Goal: Task Accomplishment & Management: Use online tool/utility

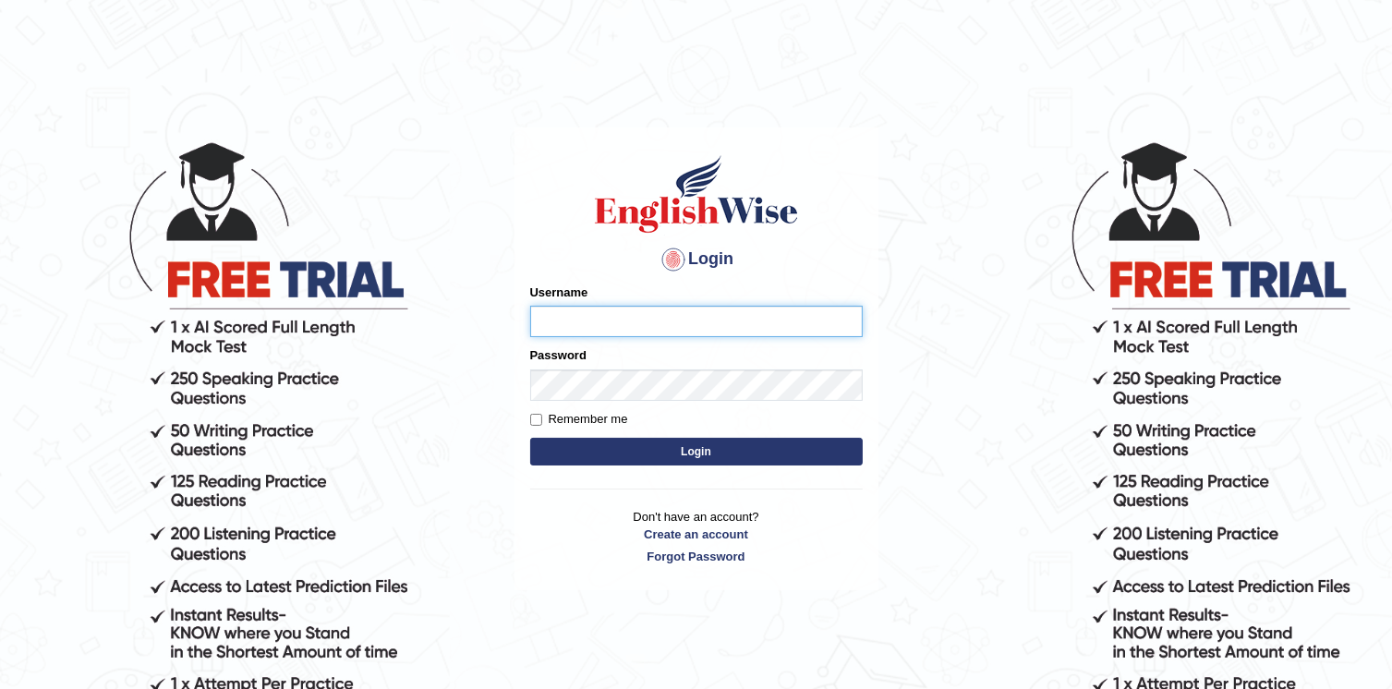
type input "NancyN"
click at [702, 452] on button "Login" at bounding box center [696, 452] width 332 height 28
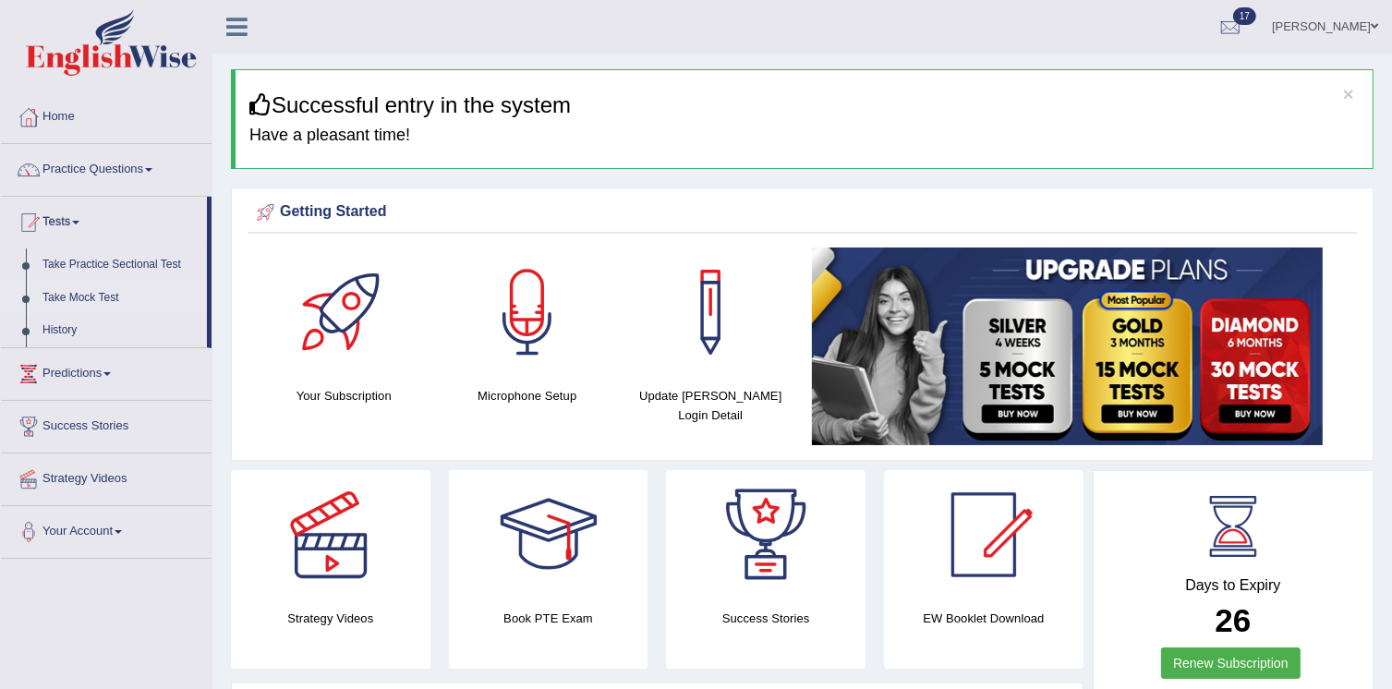
click at [102, 298] on link "Take Mock Test" at bounding box center [120, 298] width 173 height 33
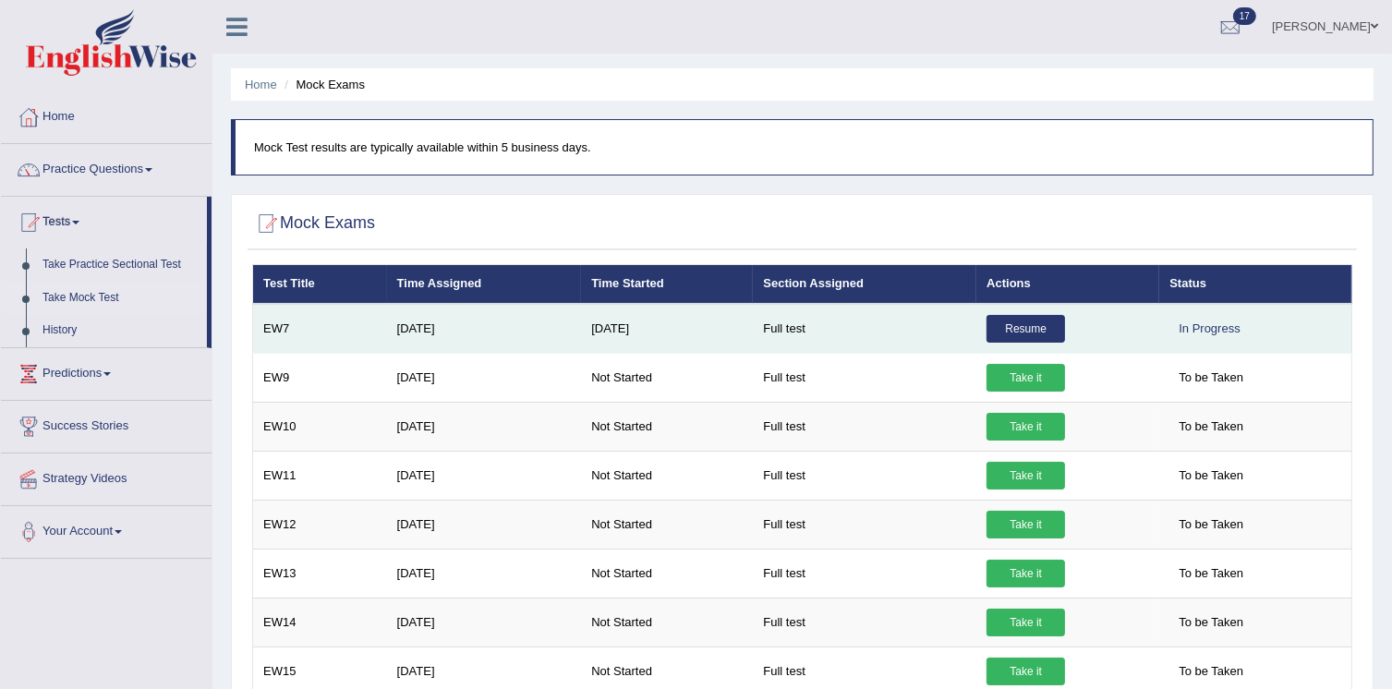
click at [1047, 329] on link "Resume" at bounding box center [1025, 329] width 78 height 28
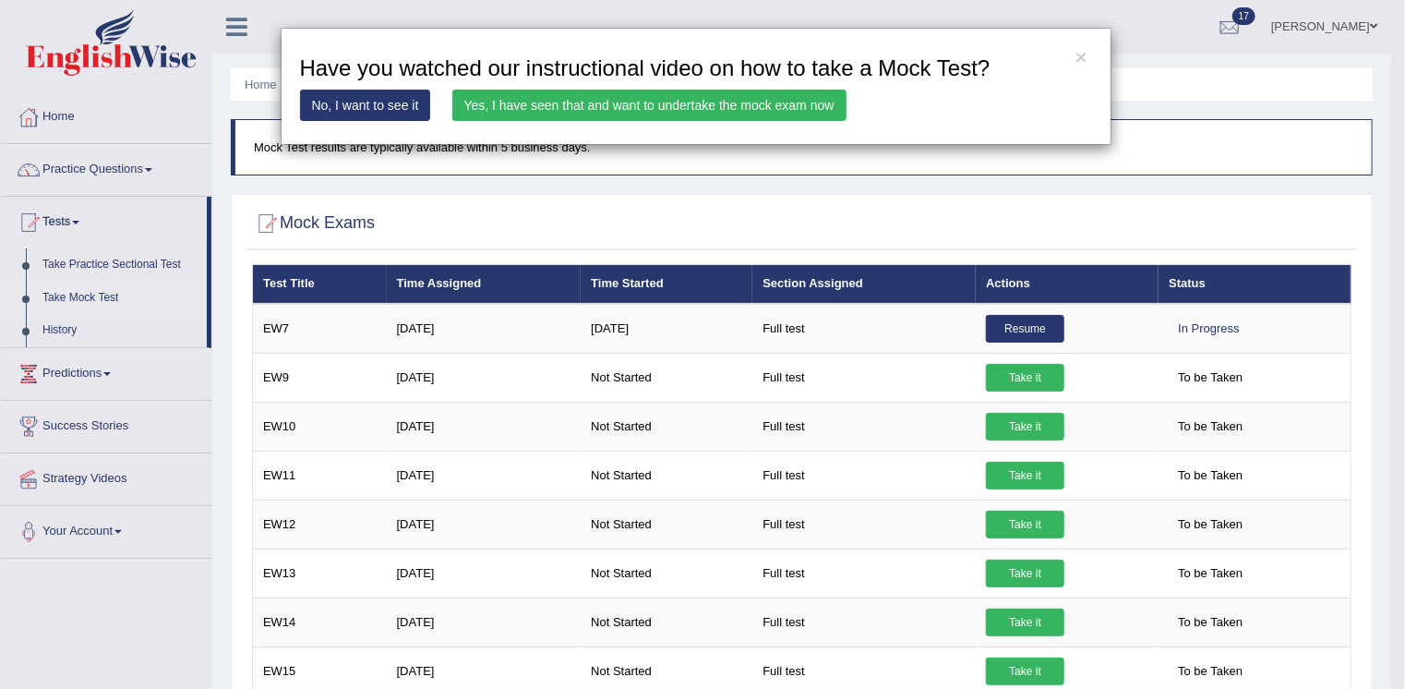
click at [657, 103] on link "Yes, I have seen that and want to undertake the mock exam now" at bounding box center [649, 105] width 394 height 31
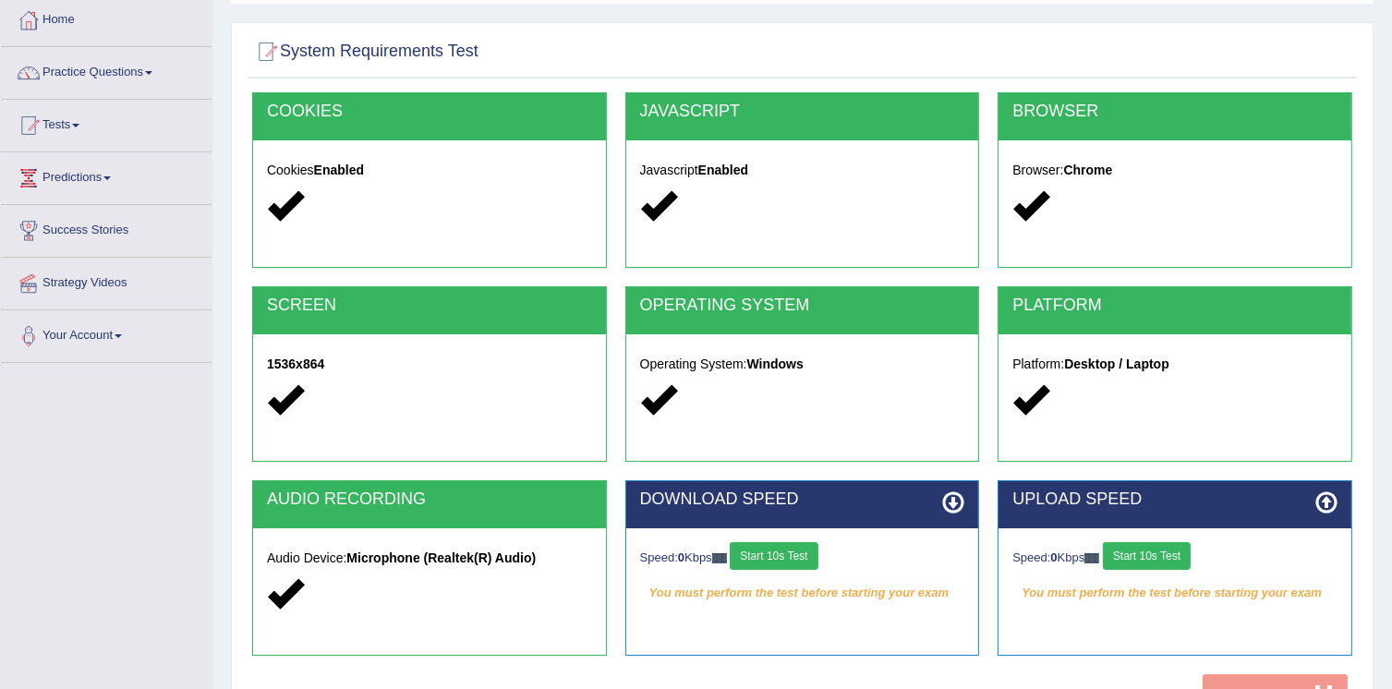
scroll to position [281, 0]
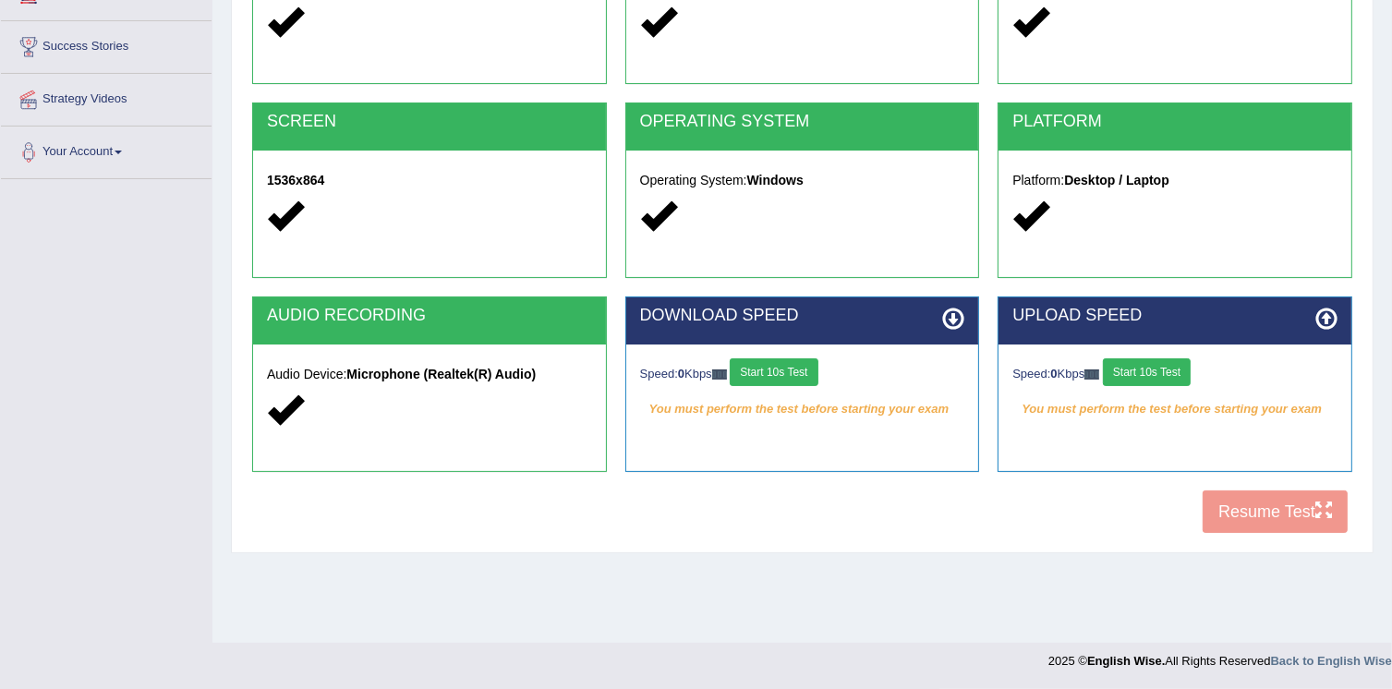
click at [1136, 355] on div "Speed: 0 Kbps Start 10s Test You must perform the test before starting your exam" at bounding box center [1174, 390] width 353 height 92
click at [1133, 374] on button "Start 10s Test" at bounding box center [1147, 372] width 88 height 28
click at [794, 369] on button "Start 10s Test" at bounding box center [774, 372] width 88 height 28
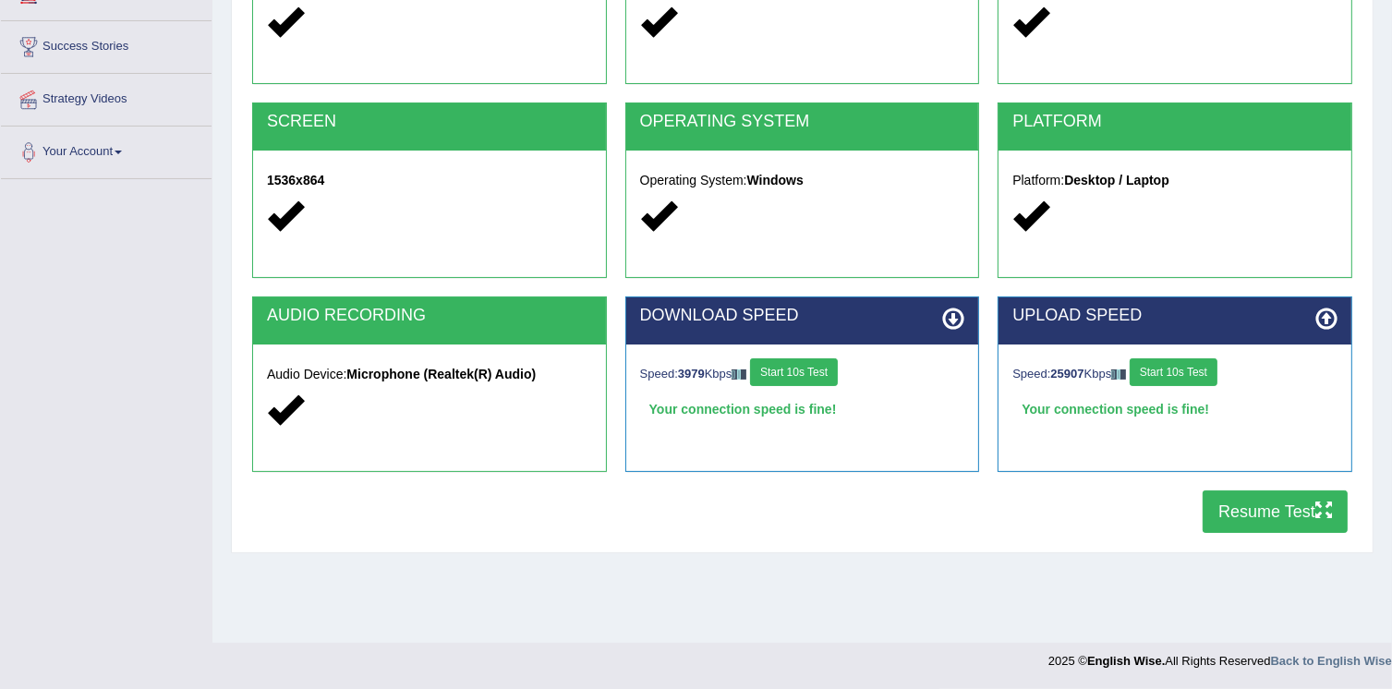
click at [1293, 502] on button "Resume Test" at bounding box center [1274, 511] width 145 height 42
